Goal: Task Accomplishment & Management: Use online tool/utility

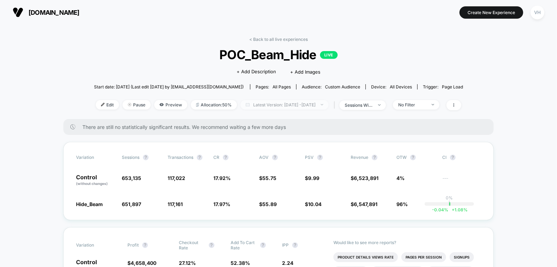
click at [329, 102] on span "Latest Version: [DATE] - [DATE]" at bounding box center [285, 105] width 88 height 10
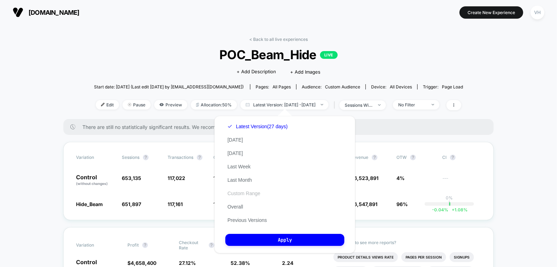
click at [251, 194] on button "Custom Range" at bounding box center [243, 193] width 37 height 6
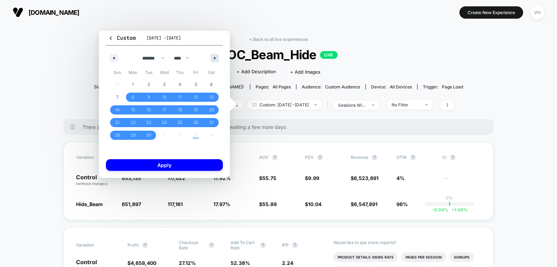
click at [214, 57] on icon "button" at bounding box center [216, 58] width 4 height 3
select select "*"
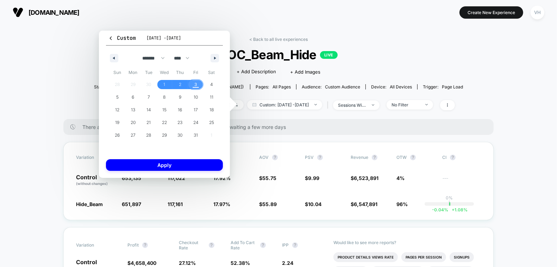
click at [196, 82] on span "3" at bounding box center [195, 84] width 3 height 13
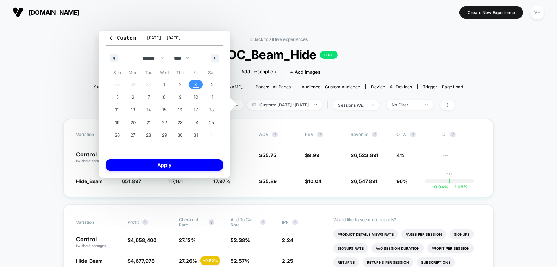
click at [196, 82] on span "3" at bounding box center [195, 84] width 3 height 13
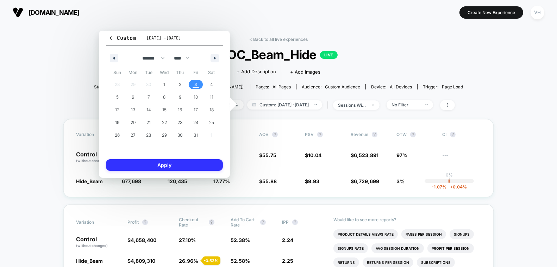
click at [190, 168] on button "Apply" at bounding box center [164, 165] width 117 height 12
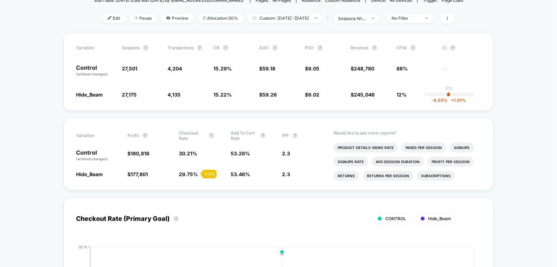
scroll to position [88, 0]
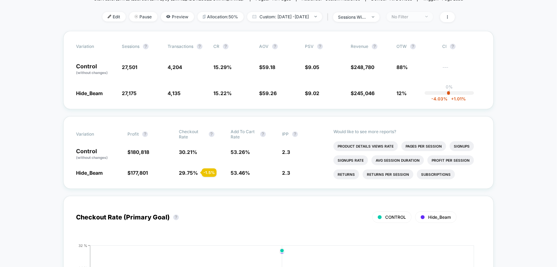
click at [411, 17] on div "No Filter" at bounding box center [406, 16] width 28 height 5
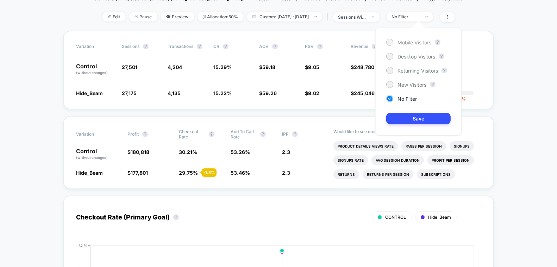
click at [411, 39] on div "Mobile Visitors" at bounding box center [408, 42] width 45 height 7
click at [409, 118] on button "Save" at bounding box center [418, 119] width 64 height 12
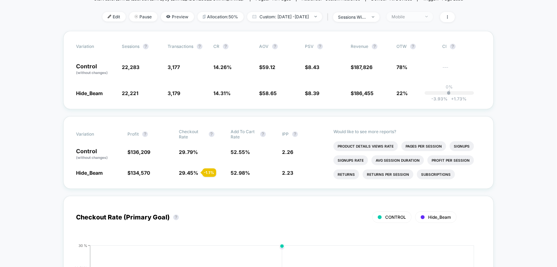
click at [426, 19] on span "Mobile" at bounding box center [410, 17] width 46 height 10
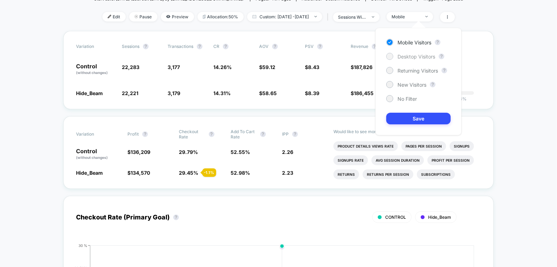
click at [418, 56] on span "Desktop Visitors" at bounding box center [417, 57] width 38 height 6
click at [409, 117] on button "Save" at bounding box center [418, 119] width 64 height 12
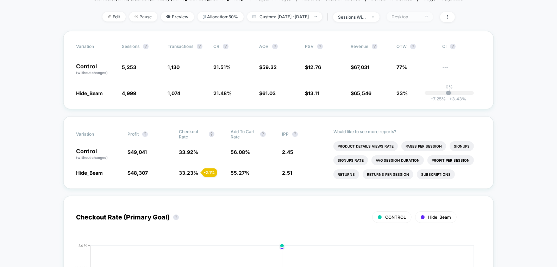
click at [412, 15] on div "Desktop" at bounding box center [406, 16] width 28 height 5
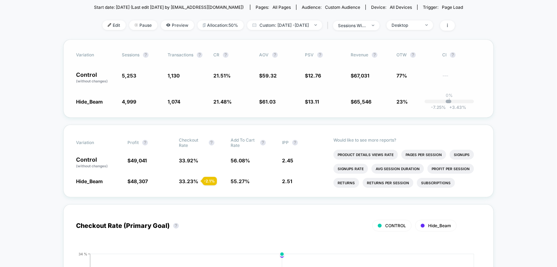
scroll to position [79, 0]
click at [431, 22] on span "Desktop" at bounding box center [410, 26] width 46 height 10
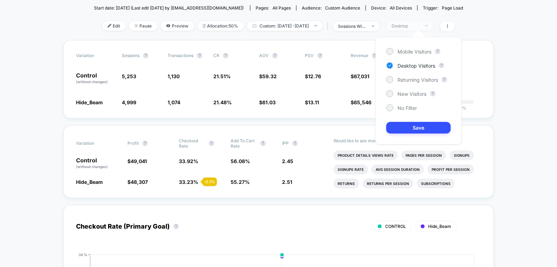
click at [420, 23] on div "Desktop" at bounding box center [406, 25] width 28 height 5
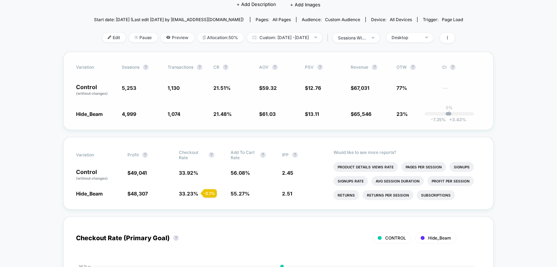
scroll to position [66, 0]
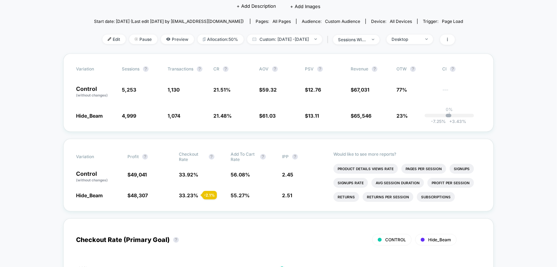
click at [425, 43] on div "Edit Pause Preview Allocation: 50% Custom: [DATE] - [DATE] | sessions with impr…" at bounding box center [278, 40] width 369 height 10
